Goal: Transaction & Acquisition: Purchase product/service

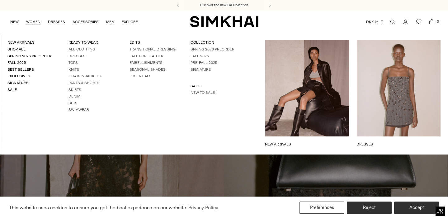
click at [72, 49] on link "All Clothing" at bounding box center [82, 49] width 27 height 4
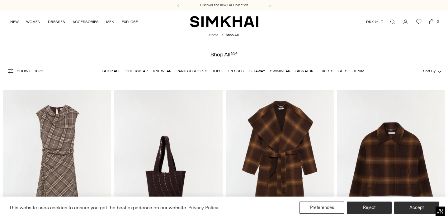
click at [79, 137] on img at bounding box center [57, 171] width 108 height 162
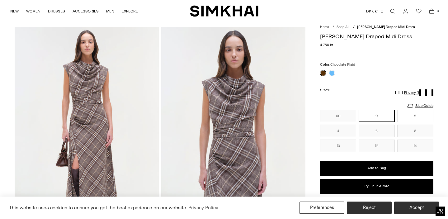
scroll to position [22, 0]
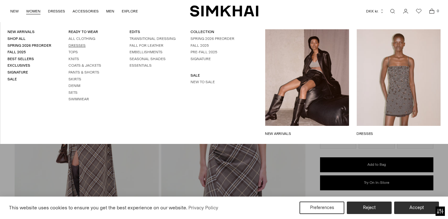
click at [76, 45] on link "Dresses" at bounding box center [77, 45] width 17 height 4
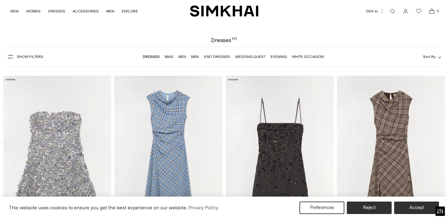
scroll to position [25, 0]
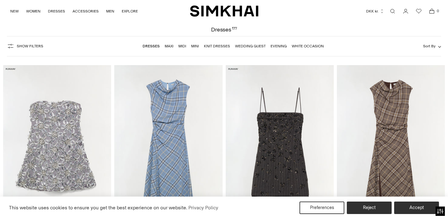
click at [171, 112] on img at bounding box center [168, 146] width 108 height 162
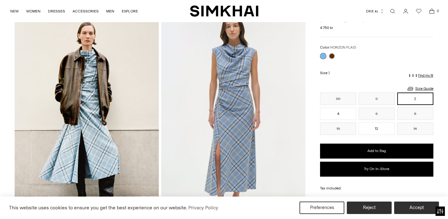
scroll to position [36, 0]
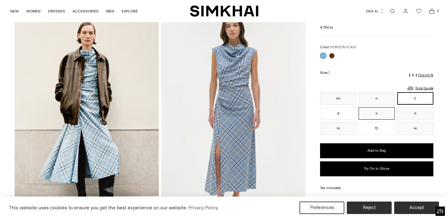
click at [381, 114] on button "6" at bounding box center [377, 113] width 36 height 12
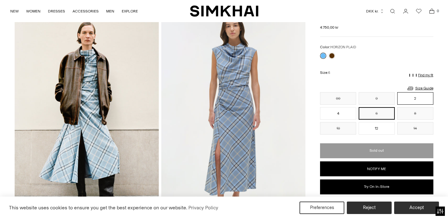
click at [408, 96] on button "2" at bounding box center [416, 98] width 36 height 12
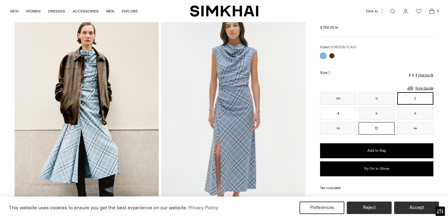
click at [376, 127] on button "12" at bounding box center [377, 128] width 36 height 12
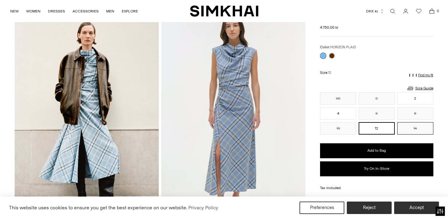
click at [411, 126] on button "14" at bounding box center [416, 128] width 36 height 12
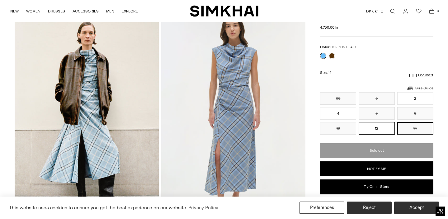
click at [382, 129] on button "12" at bounding box center [377, 128] width 36 height 12
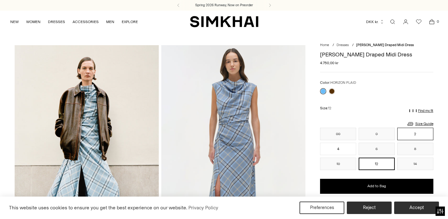
click at [415, 137] on button "2" at bounding box center [416, 134] width 36 height 12
